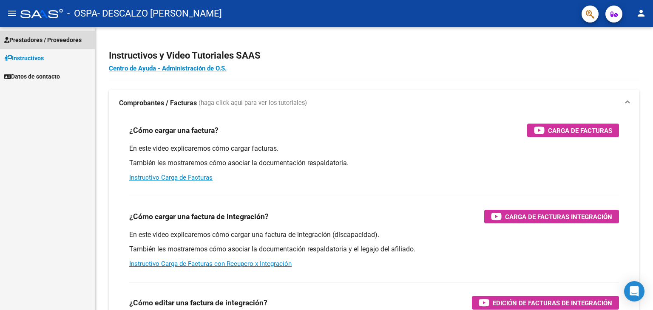
click at [53, 39] on span "Prestadores / Proveedores" at bounding box center [42, 39] width 77 height 9
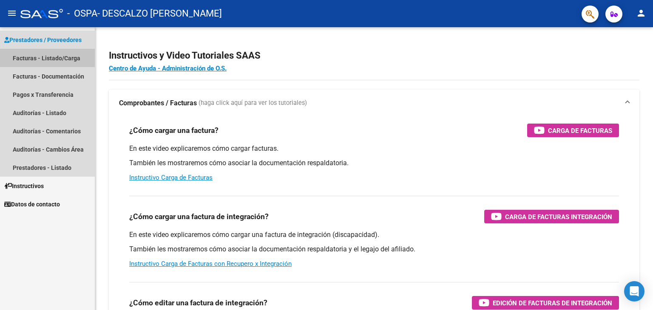
click at [56, 58] on link "Facturas - Listado/Carga" at bounding box center [47, 58] width 95 height 18
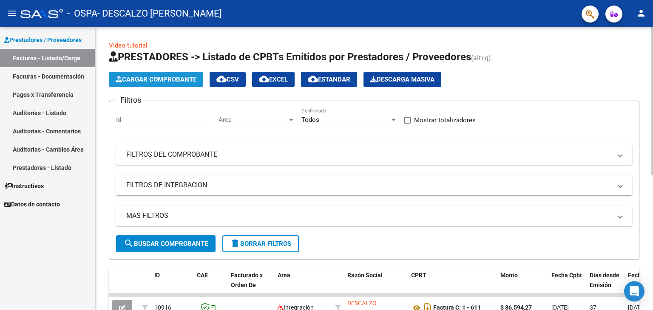
click at [156, 79] on span "Cargar Comprobante" at bounding box center [156, 80] width 81 height 8
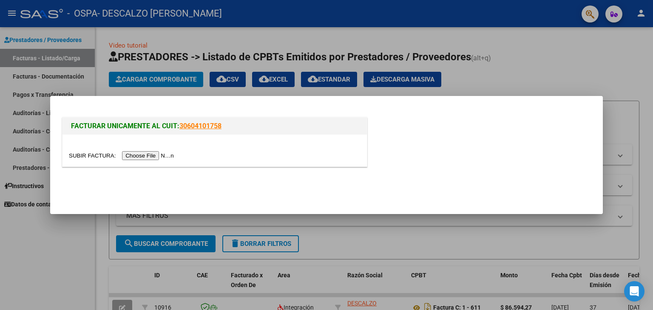
click at [146, 155] on input "file" at bounding box center [123, 155] width 108 height 9
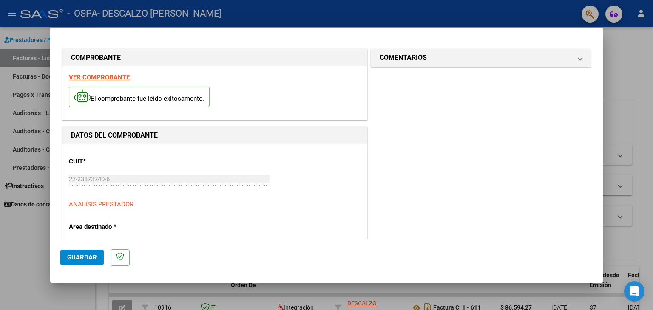
click at [89, 258] on span "Guardar" at bounding box center [82, 258] width 30 height 8
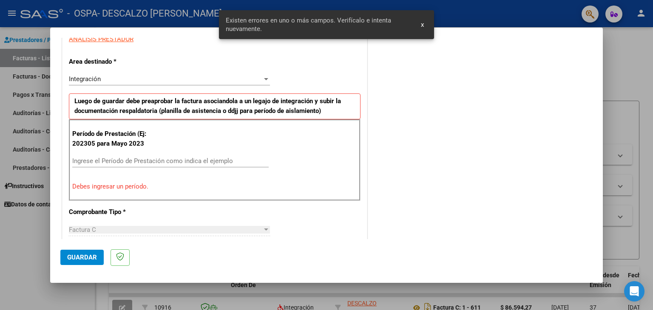
scroll to position [178, 0]
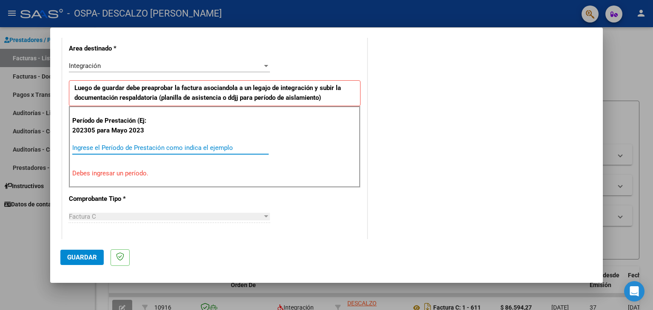
click at [101, 147] on input "Ingrese el Período de Prestación como indica el ejemplo" at bounding box center [170, 148] width 196 height 8
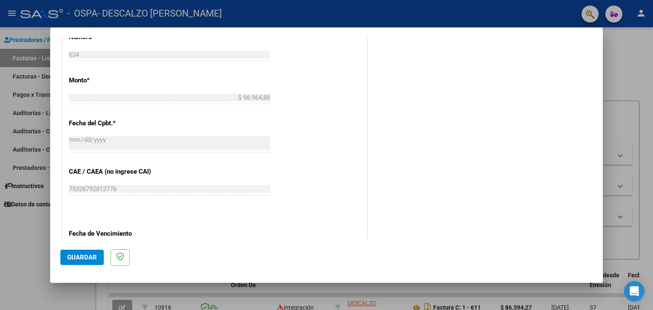
scroll to position [476, 0]
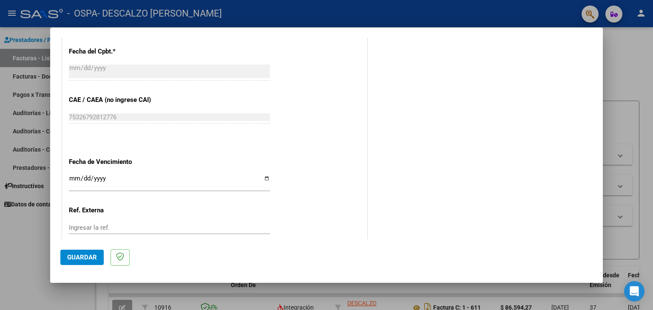
type input "202507"
click at [265, 178] on input "Ingresar la fecha" at bounding box center [169, 182] width 201 height 14
type input "[DATE]"
click at [79, 255] on span "Guardar" at bounding box center [82, 258] width 30 height 8
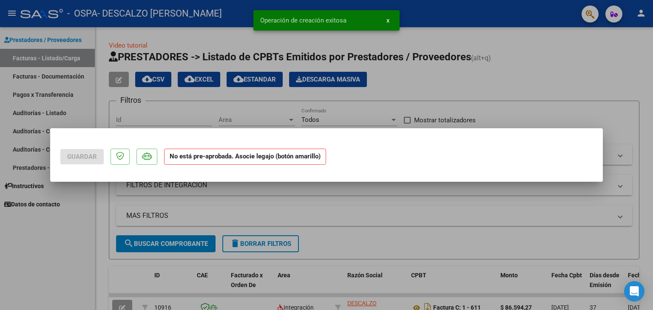
scroll to position [0, 0]
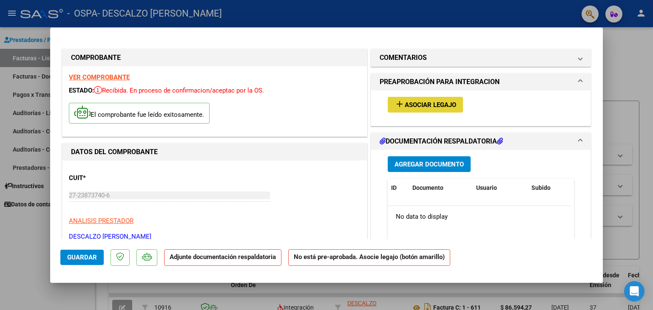
click at [445, 104] on span "Asociar Legajo" at bounding box center [430, 105] width 51 height 8
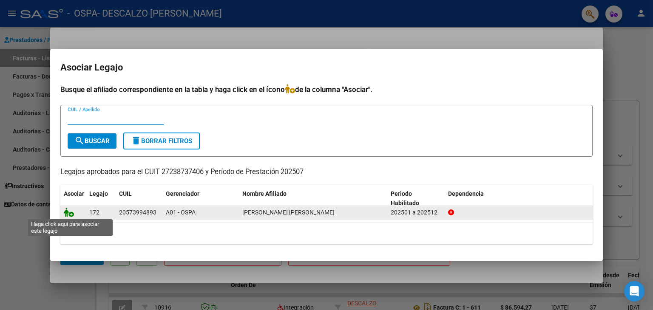
click at [68, 213] on icon at bounding box center [69, 212] width 10 height 9
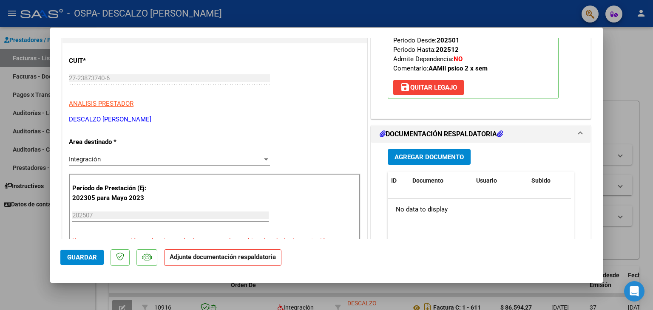
scroll to position [104, 0]
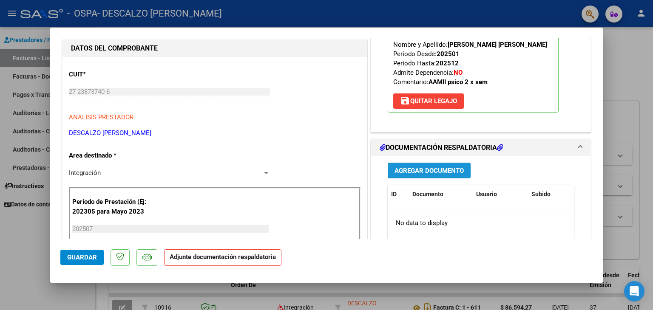
click at [428, 169] on span "Agregar Documento" at bounding box center [428, 171] width 69 height 8
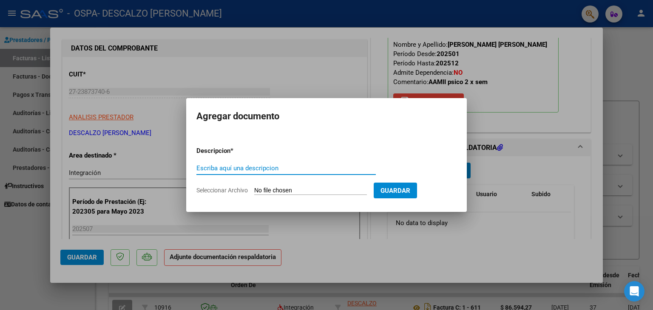
click at [254, 169] on input "Escriba aquí una descripcion" at bounding box center [285, 168] width 179 height 8
type input "planilla de asistencia [DATE]"
click at [277, 190] on input "Seleccionar Archivo" at bounding box center [310, 191] width 113 height 8
type input "C:\fakepath\[PERSON_NAME]-[DATE].pdf"
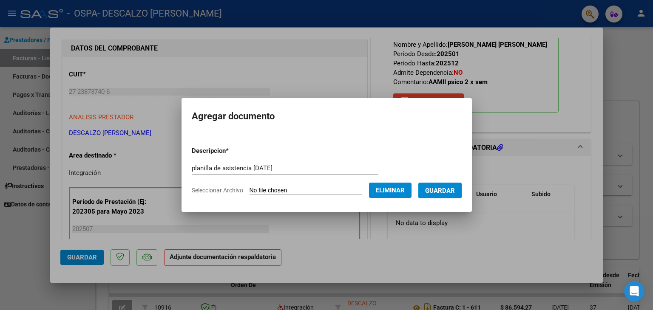
click at [455, 187] on span "Guardar" at bounding box center [440, 191] width 30 height 8
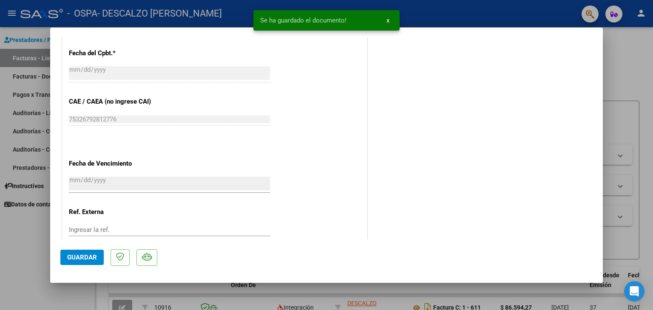
scroll to position [558, 0]
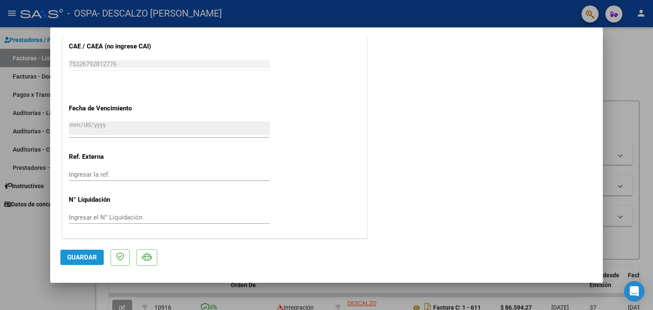
click at [76, 258] on span "Guardar" at bounding box center [82, 258] width 30 height 8
click at [74, 255] on span "Guardar" at bounding box center [82, 258] width 30 height 8
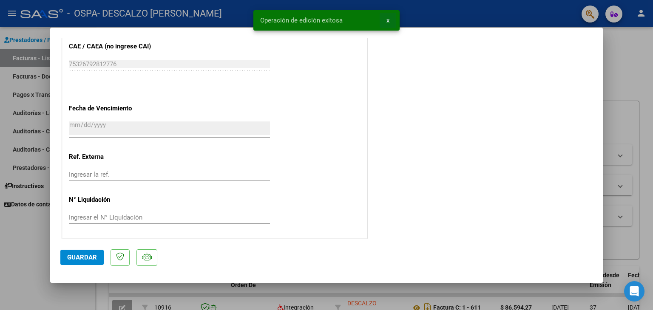
click at [388, 21] on span "x" at bounding box center [387, 21] width 3 height 8
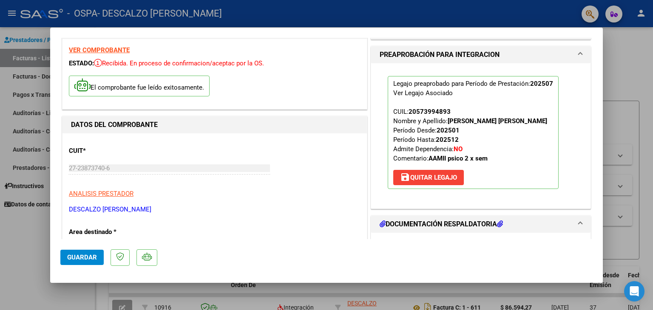
scroll to position [22, 0]
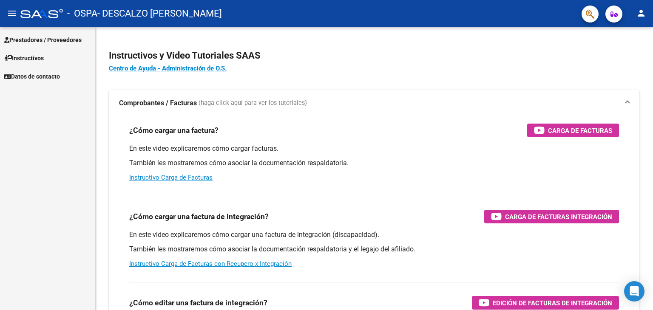
click at [65, 40] on span "Prestadores / Proveedores" at bounding box center [42, 39] width 77 height 9
click at [51, 37] on span "Prestadores / Proveedores" at bounding box center [42, 39] width 77 height 9
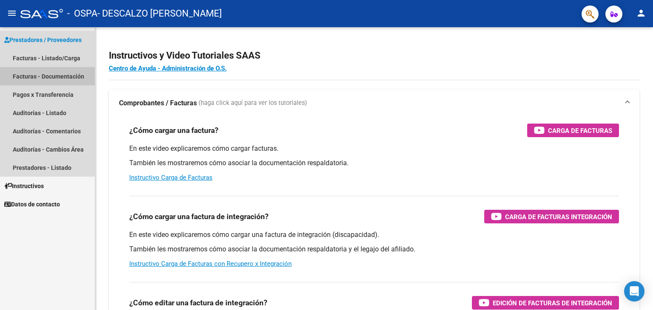
click at [42, 75] on link "Facturas - Documentación" at bounding box center [47, 76] width 95 height 18
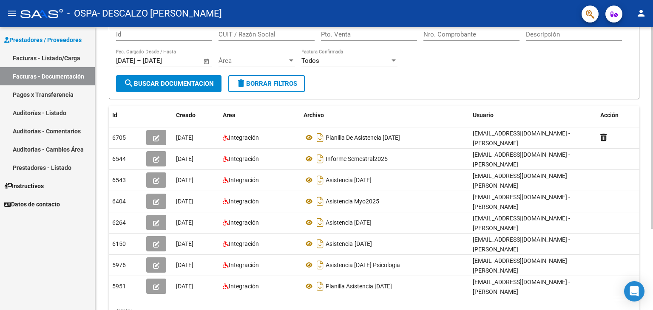
scroll to position [113, 0]
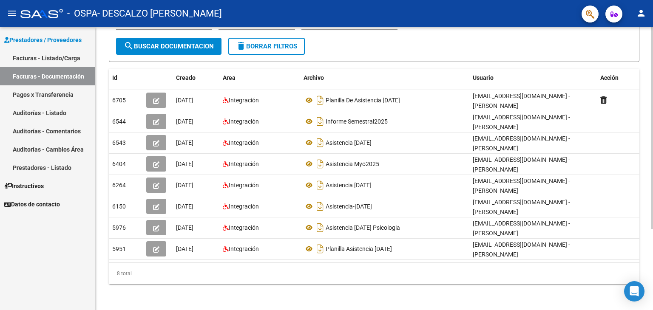
click at [652, 266] on div at bounding box center [652, 208] width 2 height 202
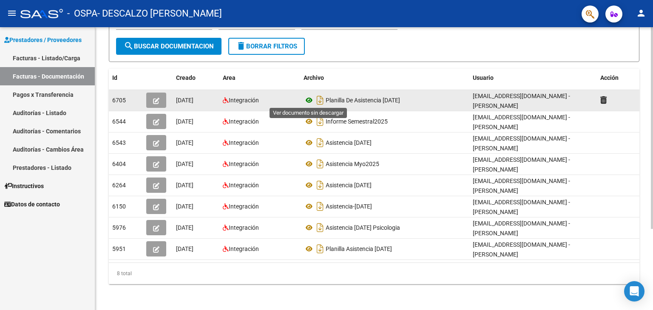
click at [311, 98] on icon at bounding box center [308, 100] width 11 height 10
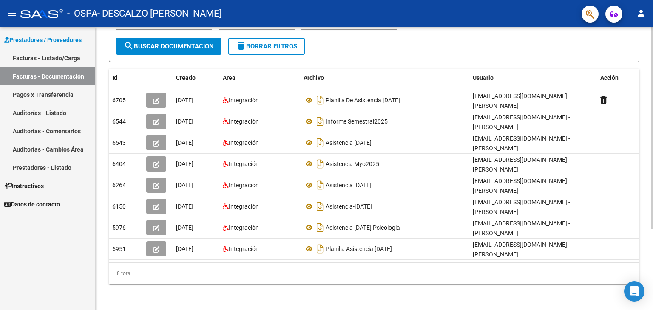
click at [652, 187] on div at bounding box center [652, 208] width 2 height 202
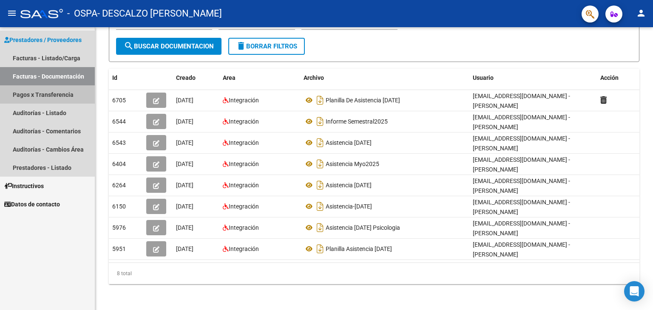
click at [60, 95] on link "Pagos x Transferencia" at bounding box center [47, 94] width 95 height 18
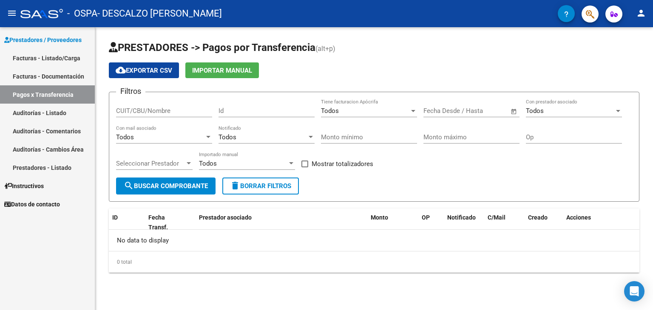
click at [215, 164] on span "Todos" at bounding box center [208, 164] width 18 height 8
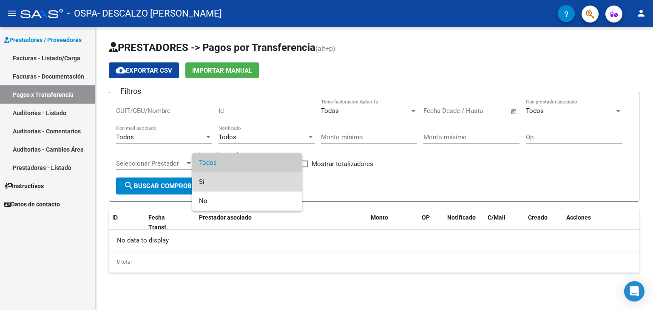
click at [238, 187] on span "Si" at bounding box center [247, 182] width 96 height 19
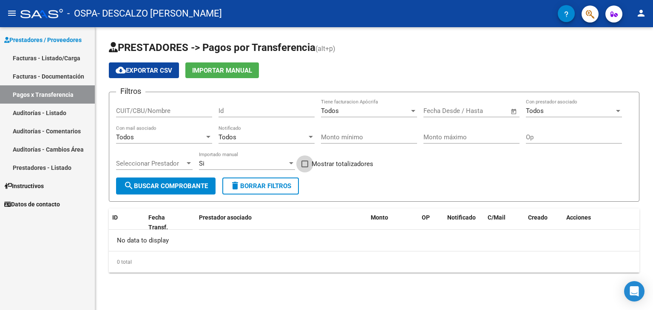
click at [303, 161] on span at bounding box center [304, 164] width 7 height 7
click at [304, 167] on input "Mostrar totalizadores" at bounding box center [304, 167] width 0 height 0
checkbox input "true"
click at [199, 183] on span "search Buscar Comprobante" at bounding box center [166, 186] width 84 height 8
click at [162, 185] on span "search Buscar Comprobante" at bounding box center [166, 186] width 84 height 8
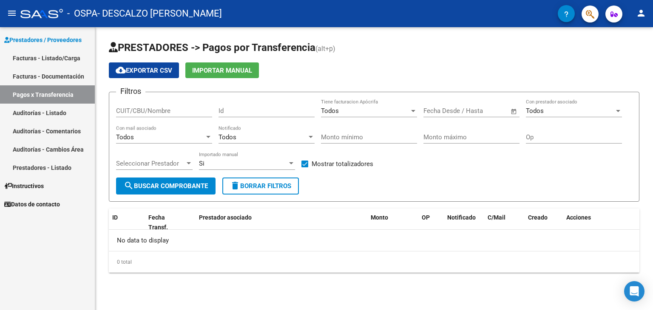
click at [56, 59] on link "Facturas - Listado/Carga" at bounding box center [47, 58] width 95 height 18
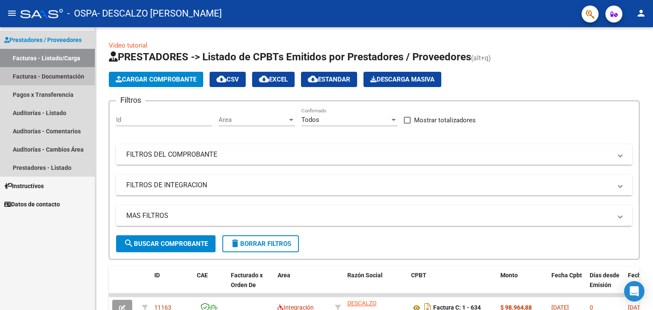
click at [50, 77] on link "Facturas - Documentación" at bounding box center [47, 76] width 95 height 18
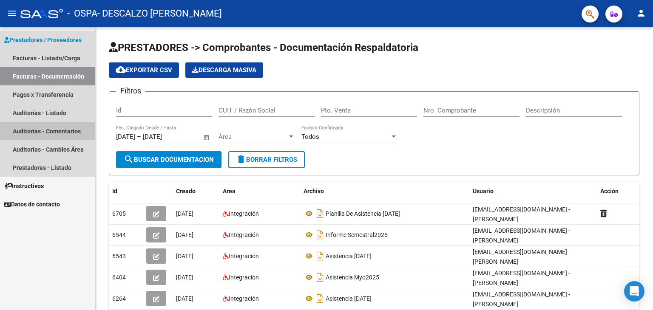
click at [43, 131] on link "Auditorías - Comentarios" at bounding box center [47, 131] width 95 height 18
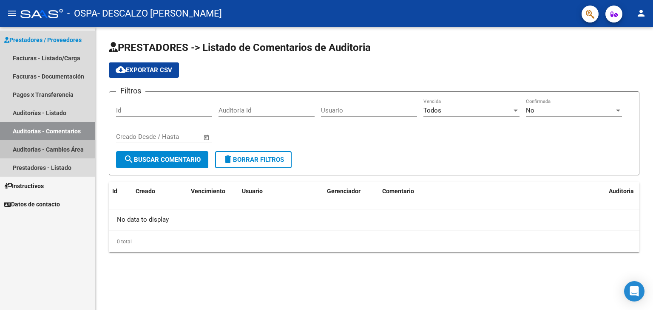
click at [23, 147] on link "Auditorías - Cambios Área" at bounding box center [47, 149] width 95 height 18
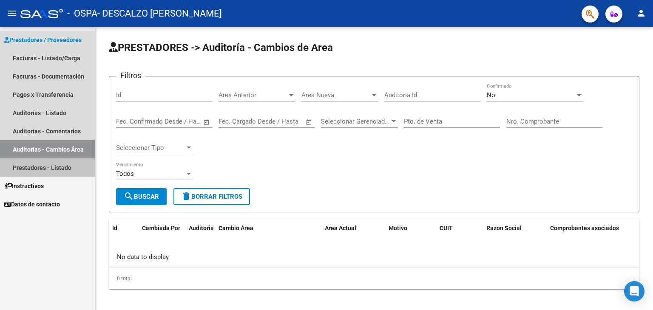
click at [40, 167] on link "Prestadores - Listado" at bounding box center [47, 168] width 95 height 18
